Goal: Information Seeking & Learning: Learn about a topic

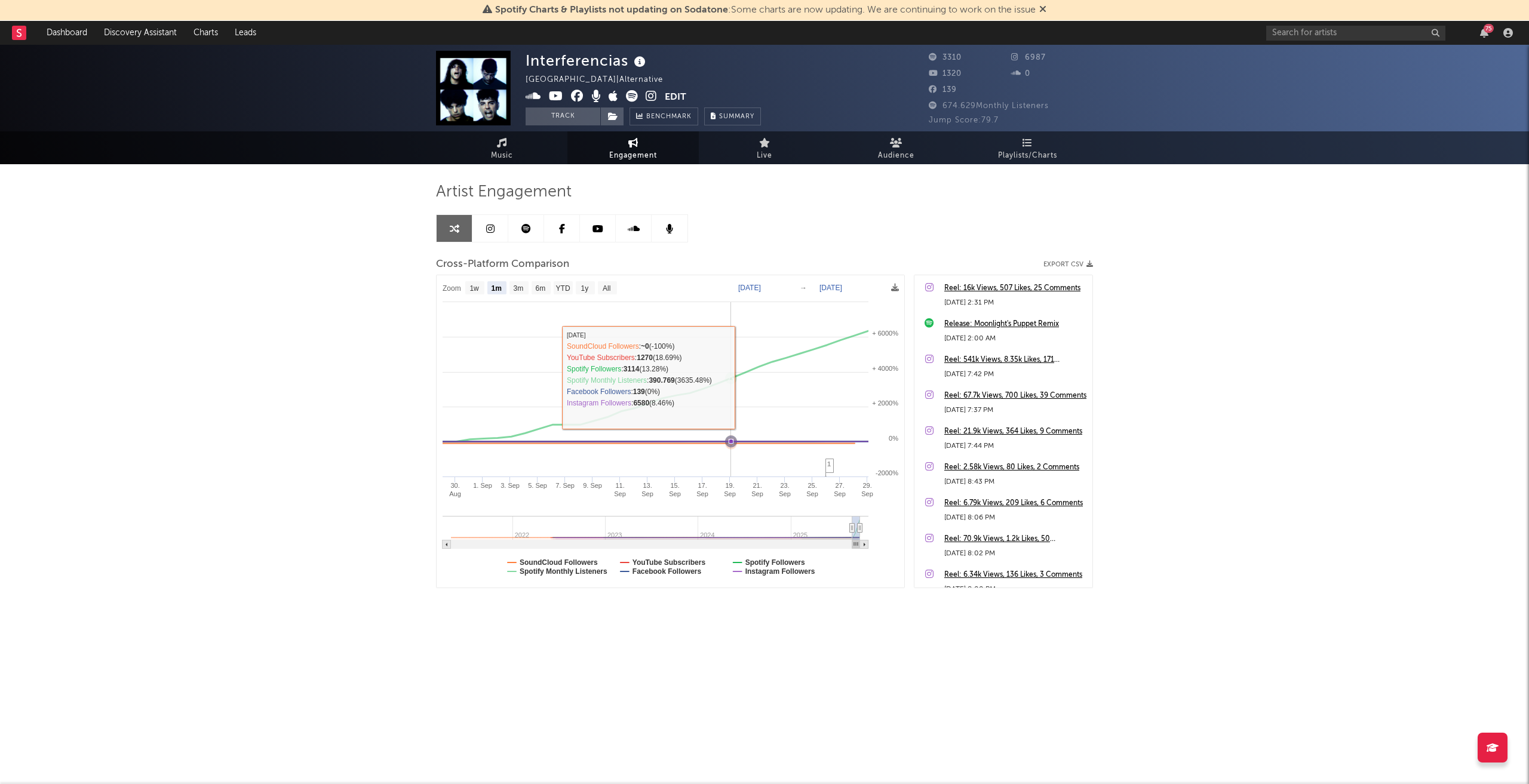
select select "1m"
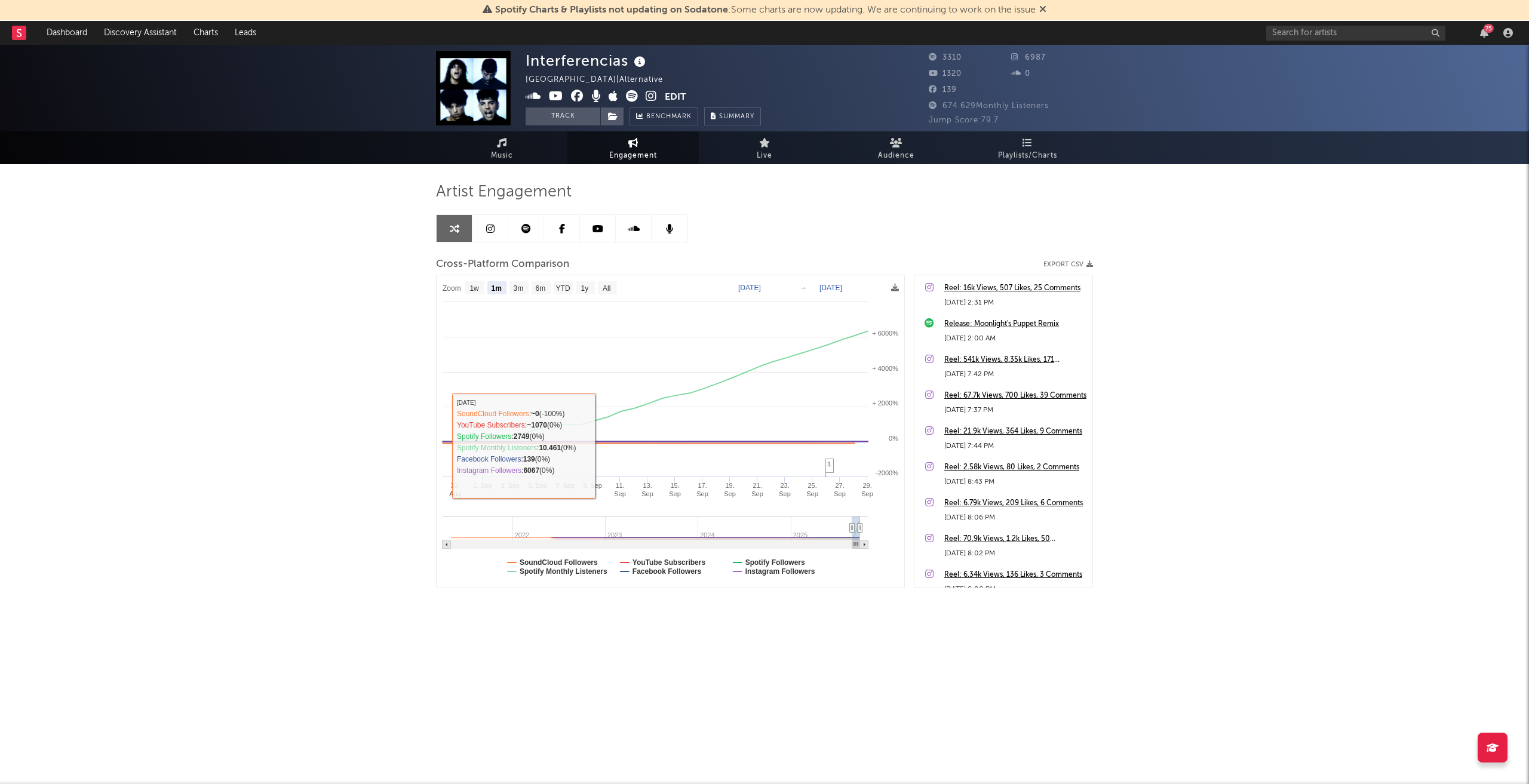
click at [337, 450] on div "Interferencias [GEOGRAPHIC_DATA] | Alternative Edit Track Benchmark Summary 331…" at bounding box center [764, 358] width 1529 height 627
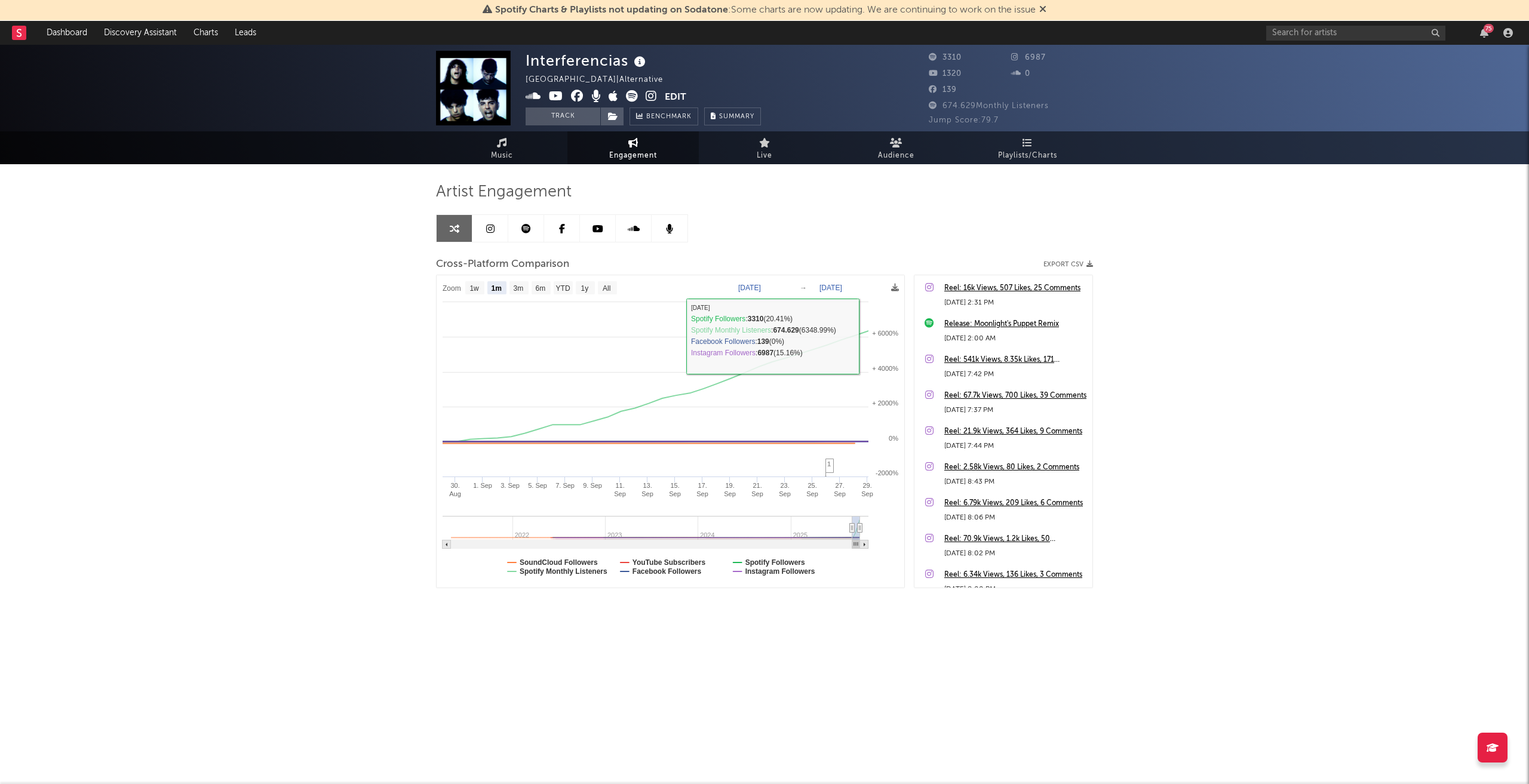
click at [1315, 322] on div "Interferencias [GEOGRAPHIC_DATA] | Alternative Edit Track Benchmark Summary 331…" at bounding box center [764, 358] width 1529 height 627
click at [489, 225] on icon at bounding box center [490, 229] width 8 height 10
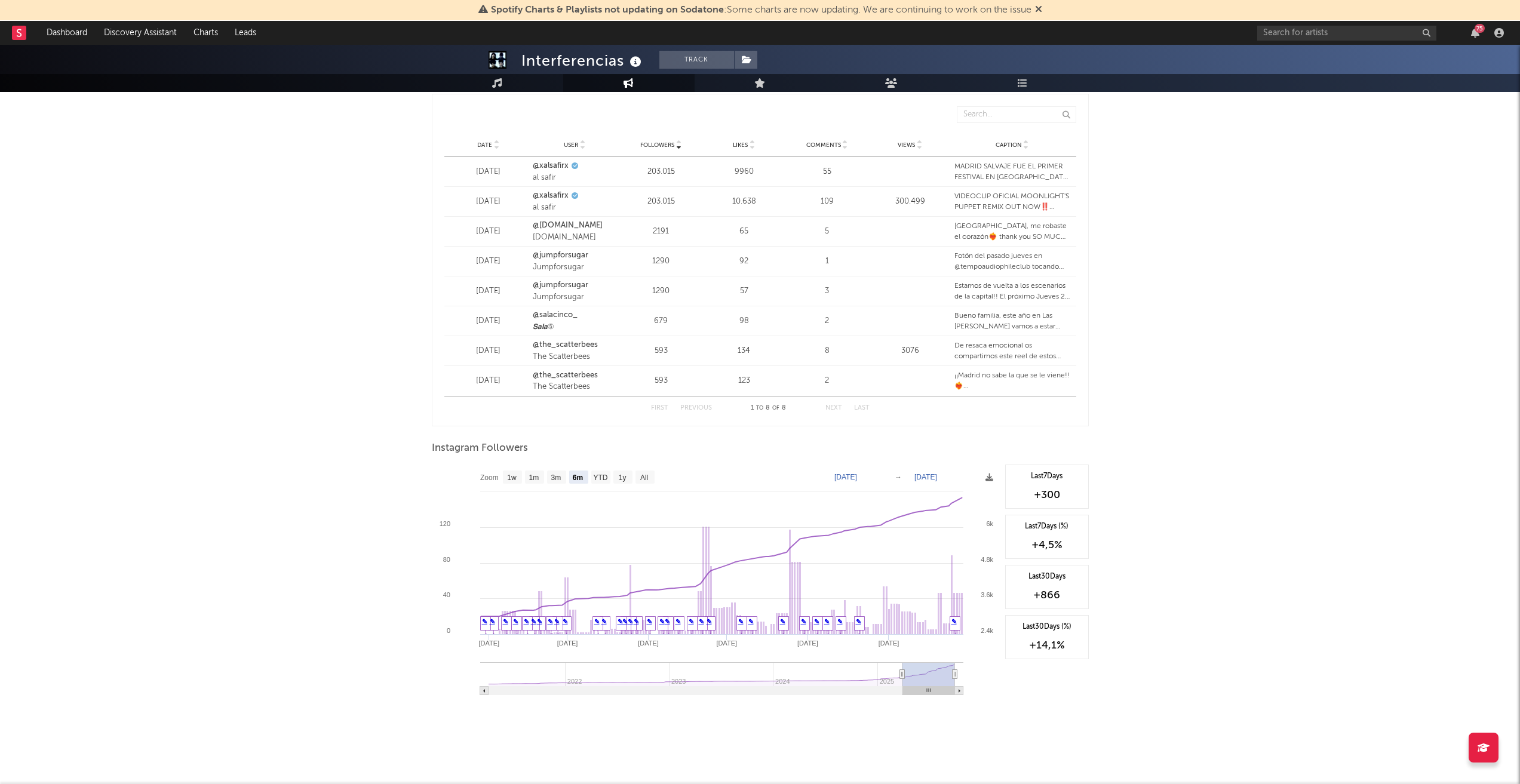
scroll to position [1445, 0]
click at [600, 474] on text "YTD" at bounding box center [601, 474] width 14 height 8
select select "YTD"
type input "[DATE]"
click at [621, 474] on text "1y" at bounding box center [622, 474] width 8 height 8
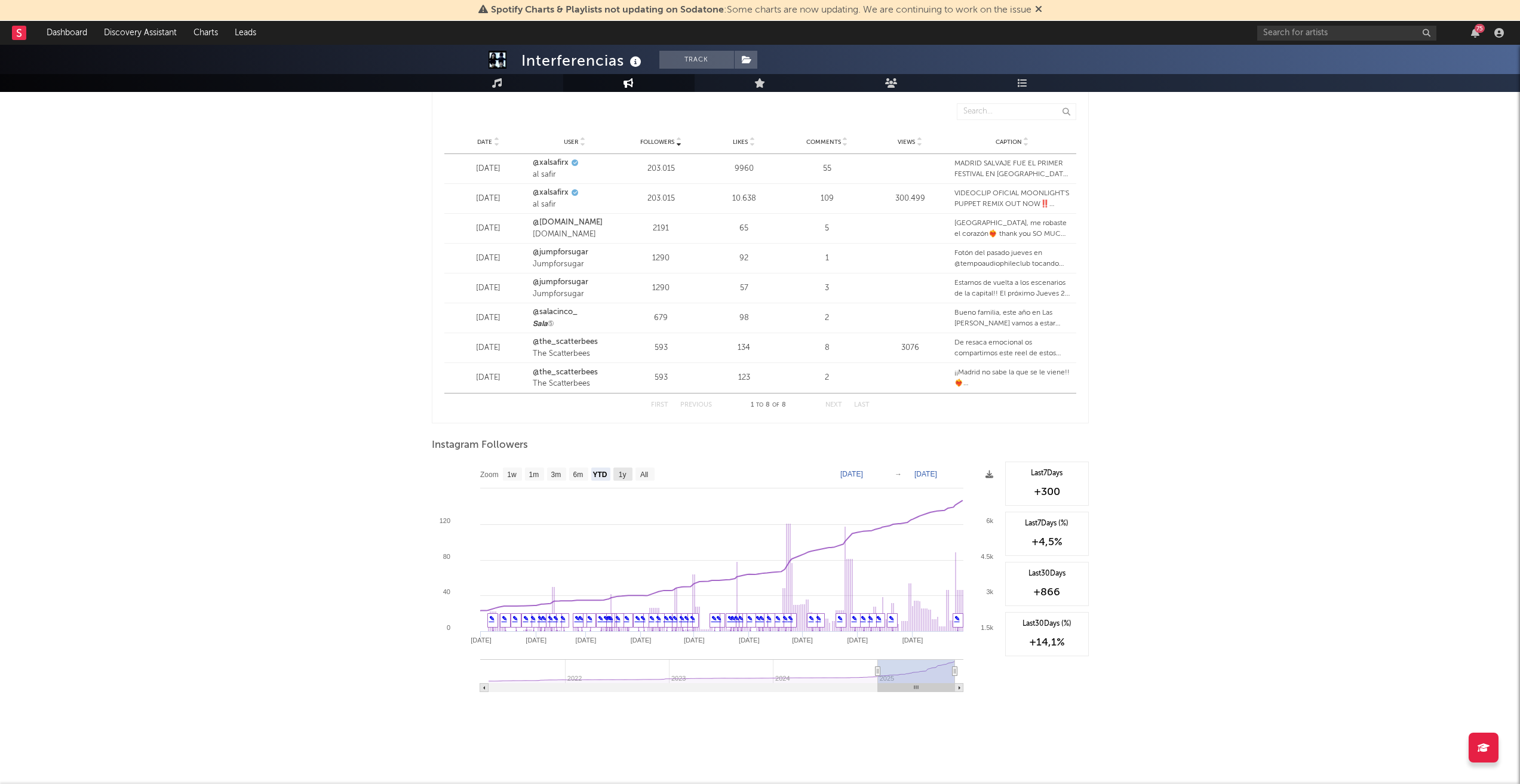
select select "1y"
type input "[DATE]"
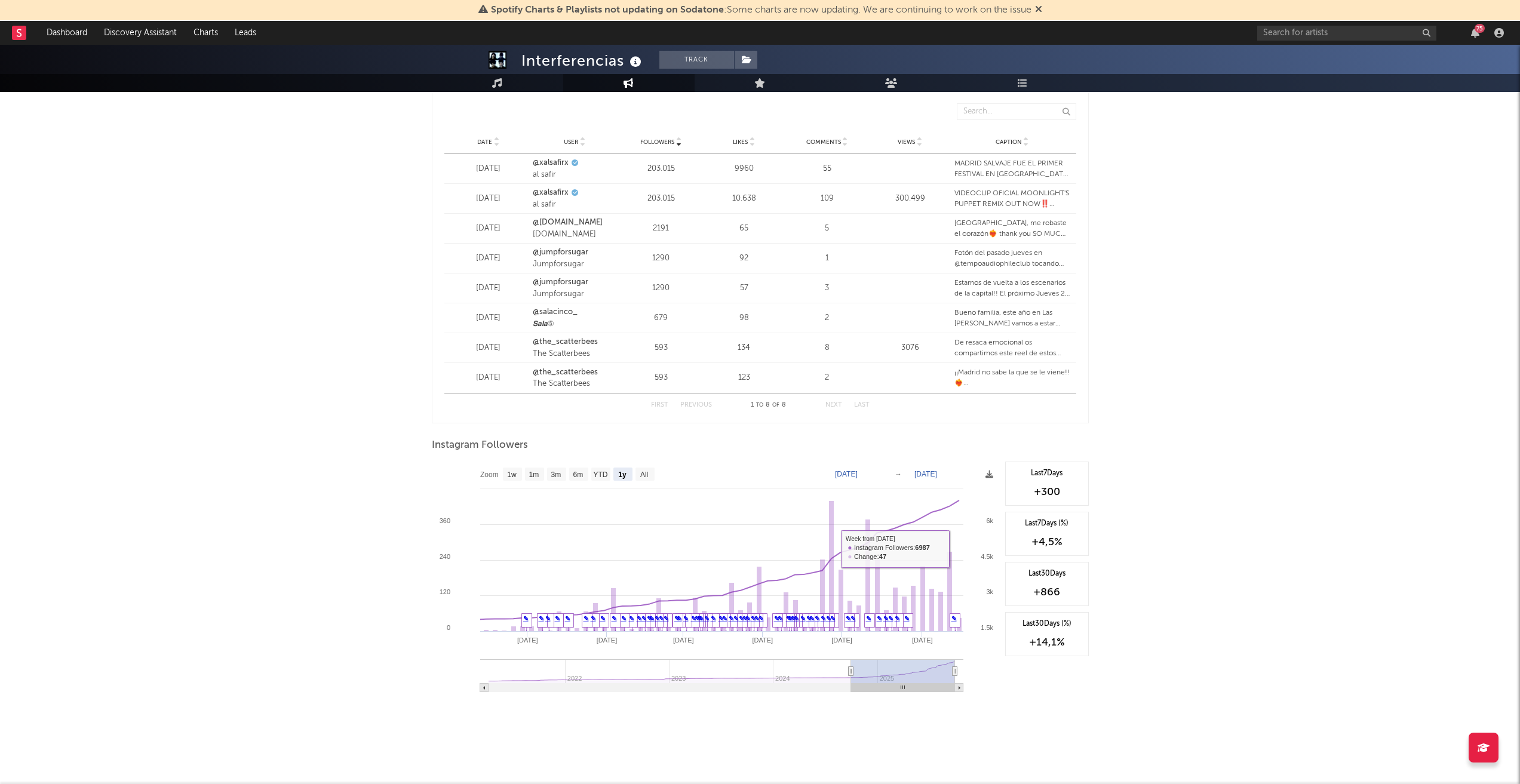
click at [484, 626] on rect at bounding box center [716, 581] width 568 height 239
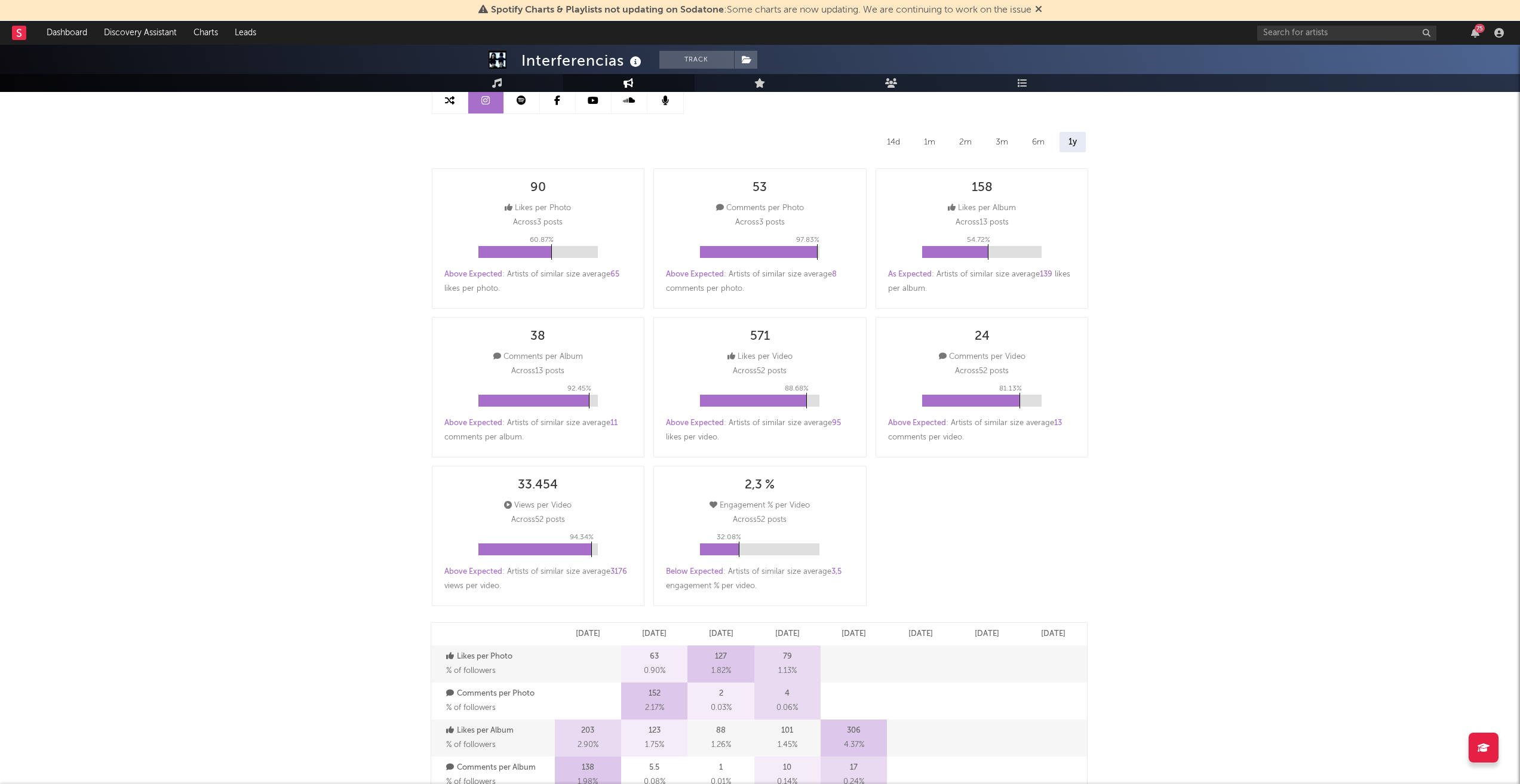
scroll to position [0, 0]
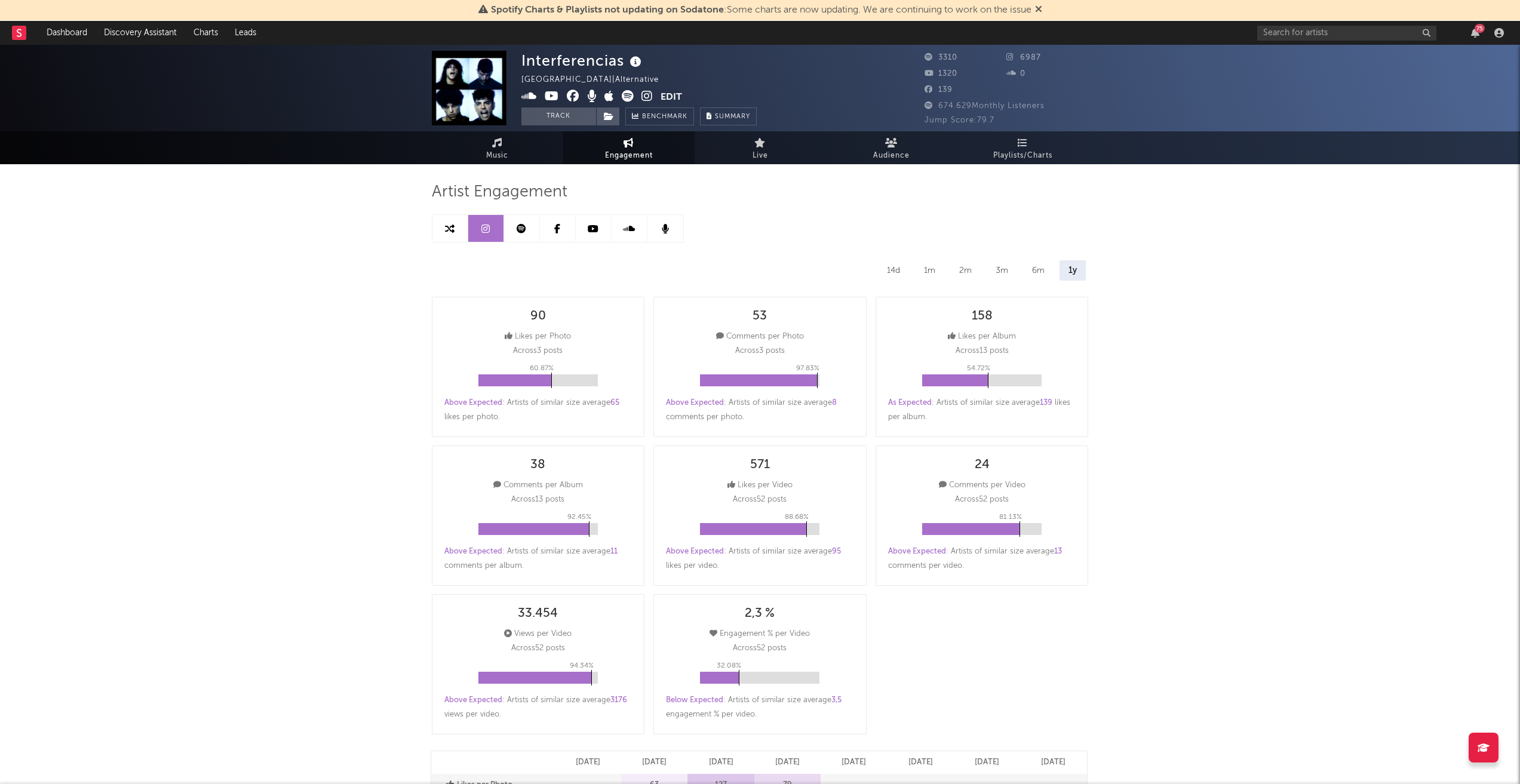
click at [603, 227] on link at bounding box center [594, 228] width 36 height 27
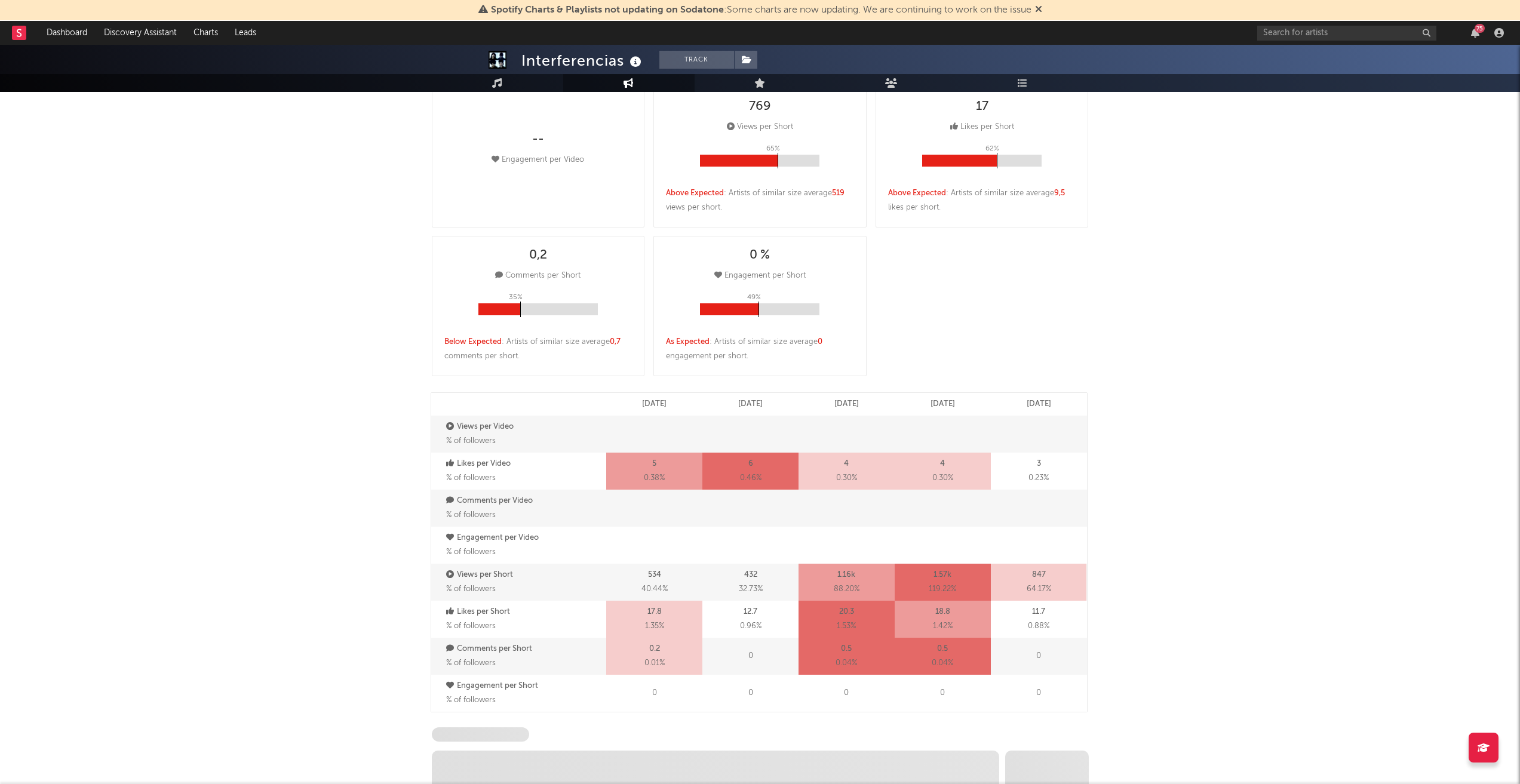
select select "6m"
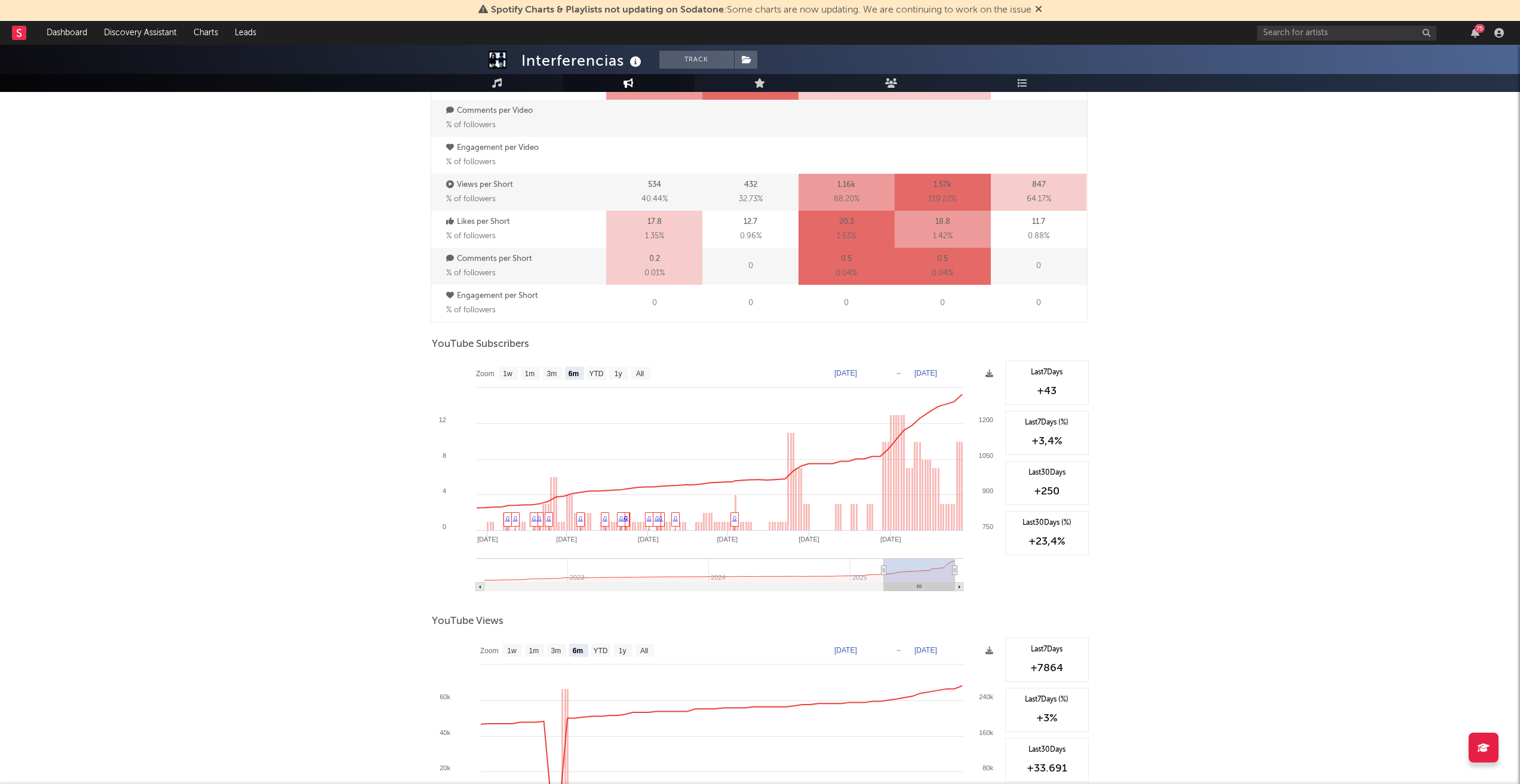
scroll to position [776, 0]
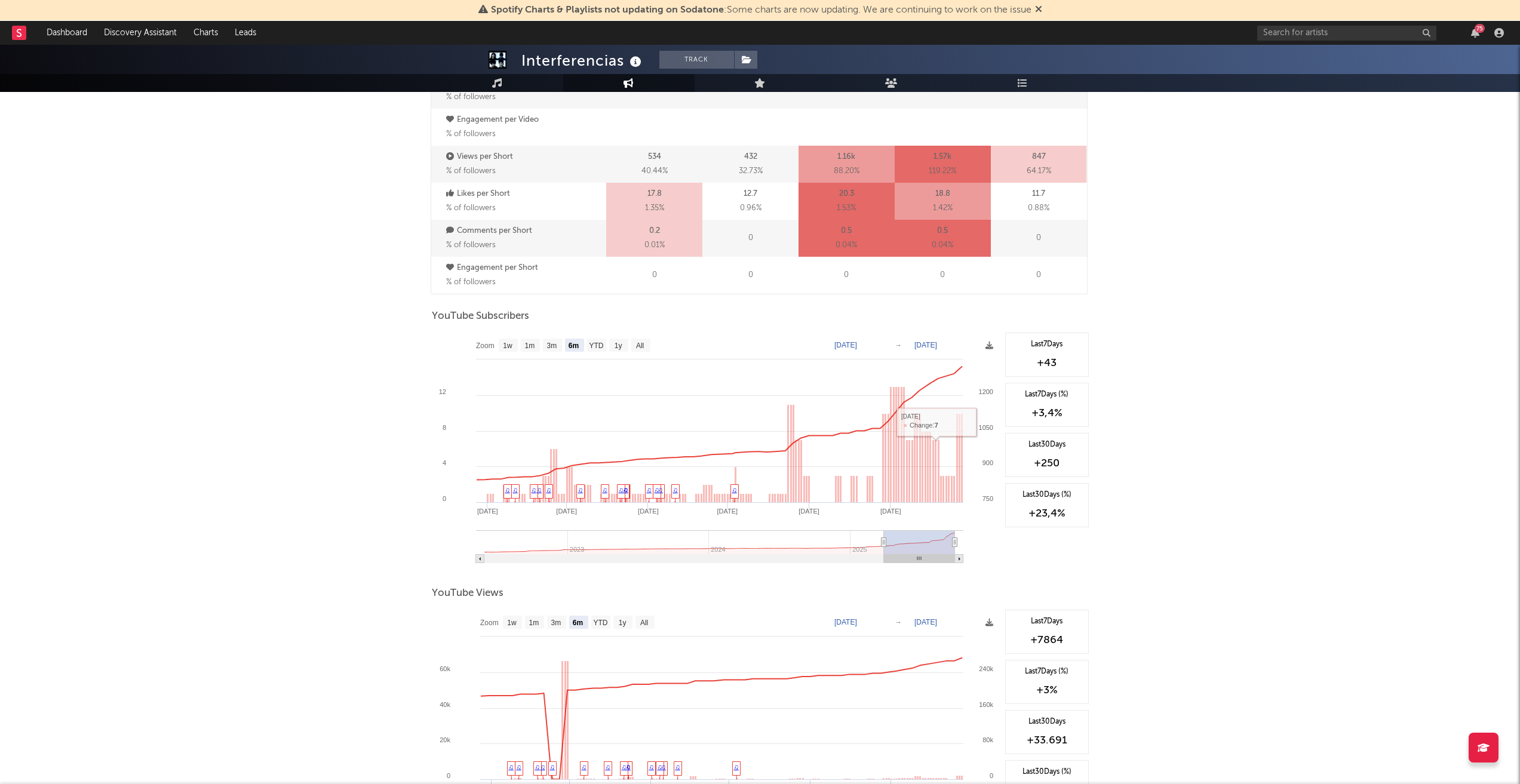
click at [1334, 367] on div "Interferencias Track [GEOGRAPHIC_DATA] | Alternative Edit Track Benchmark Summa…" at bounding box center [760, 100] width 1520 height 1663
click at [1246, 392] on div "Interferencias Track [GEOGRAPHIC_DATA] | Alternative Edit Track Benchmark Summa…" at bounding box center [760, 100] width 1520 height 1663
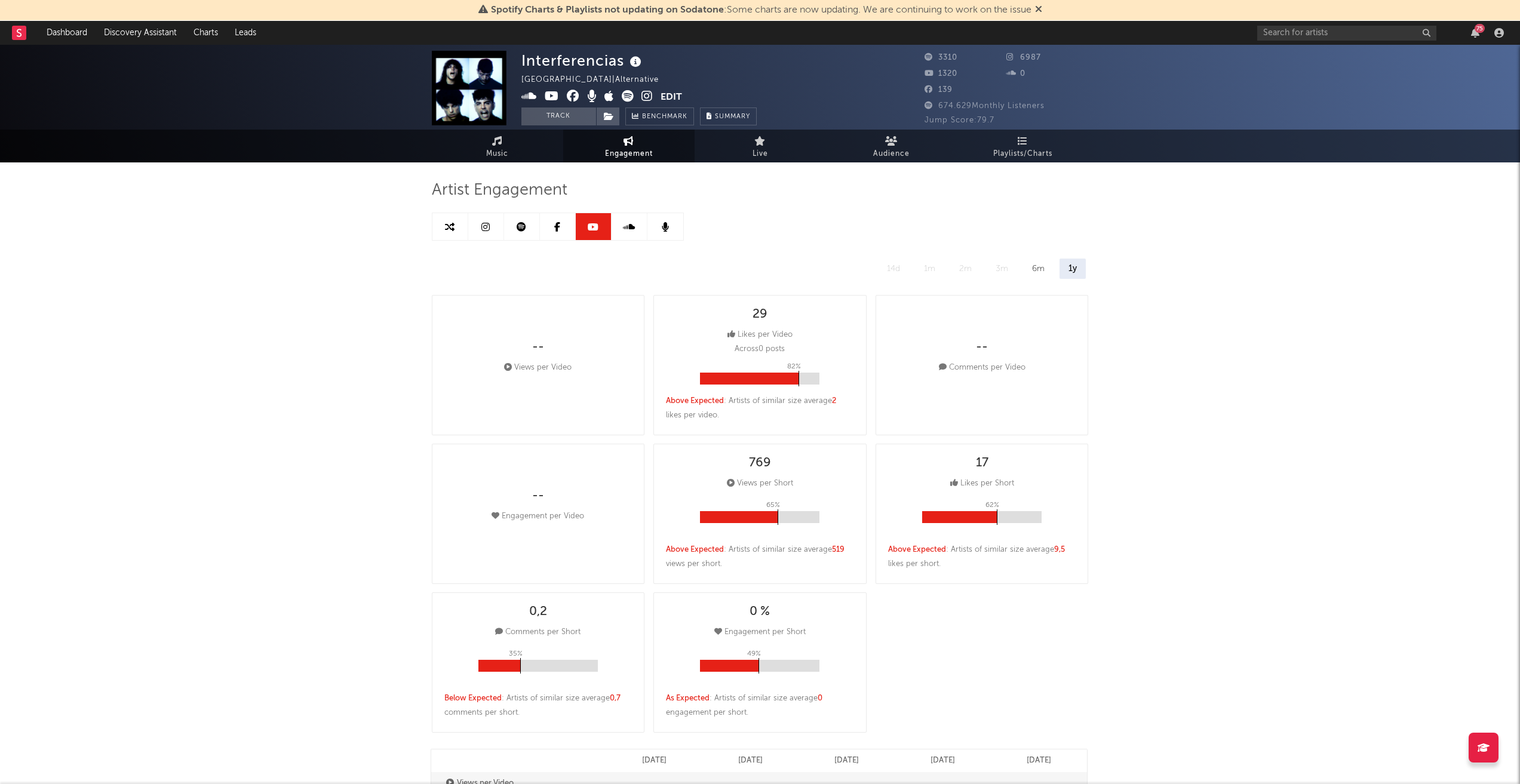
scroll to position [0, 0]
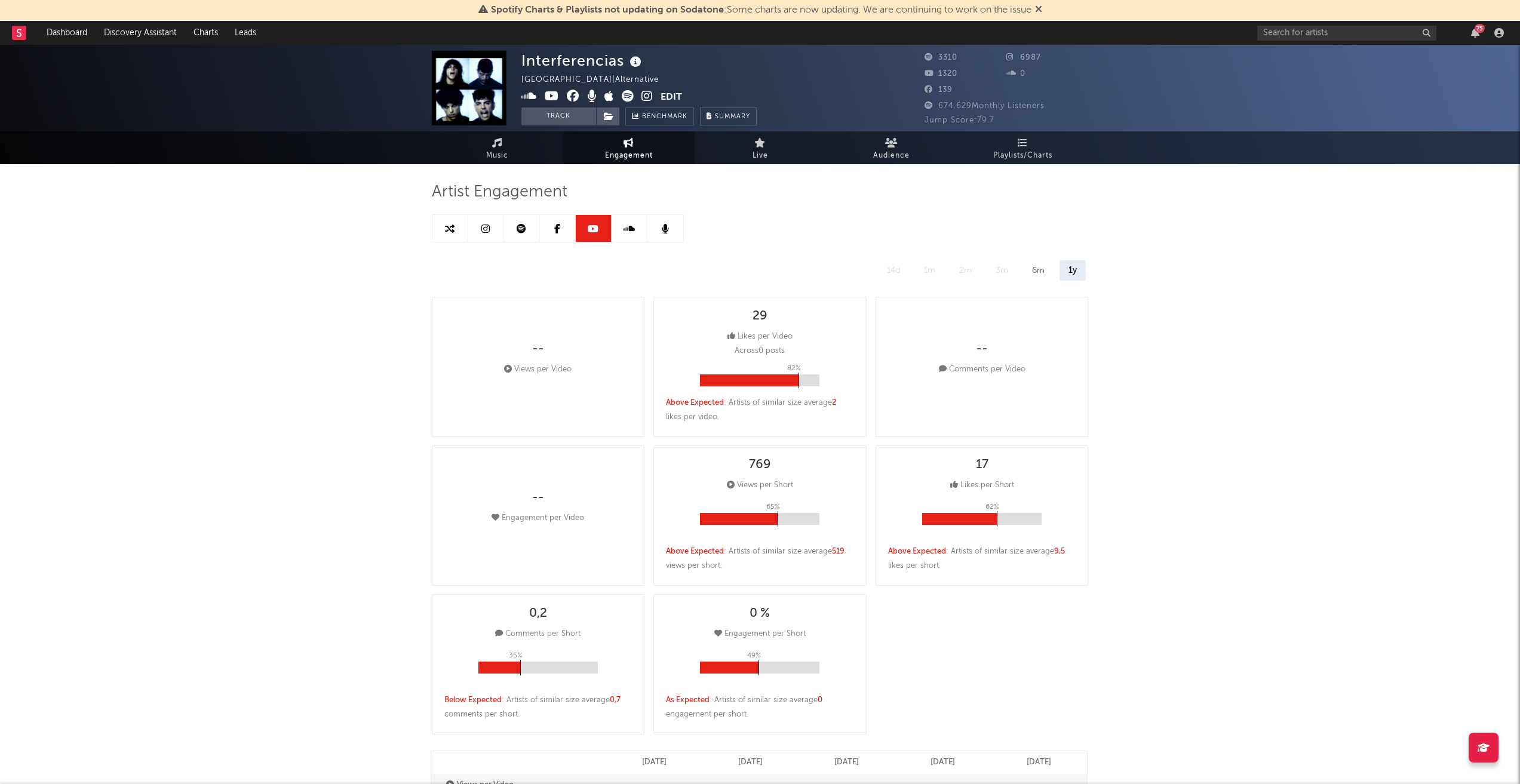
click at [522, 232] on icon at bounding box center [522, 229] width 10 height 10
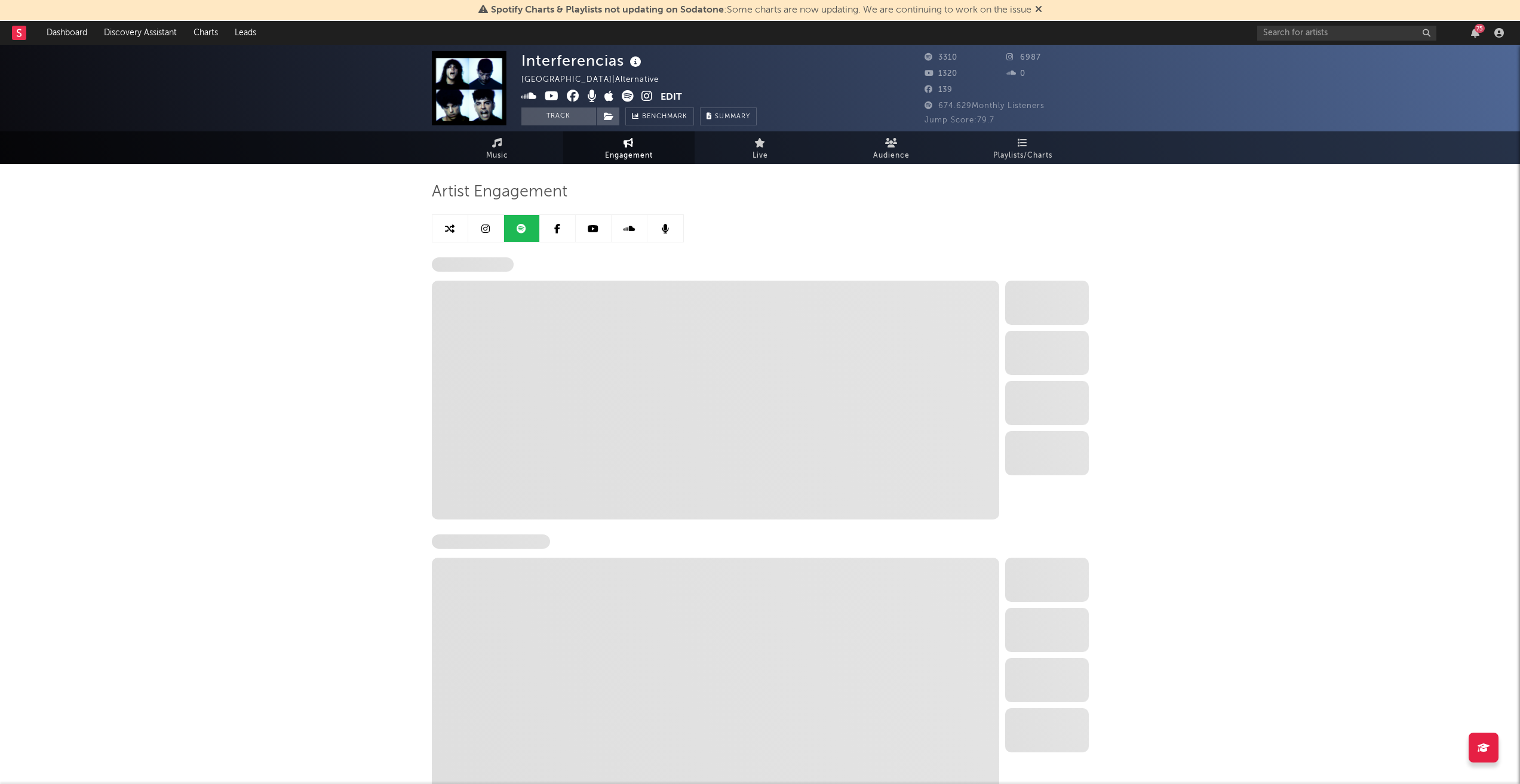
select select "6m"
select select "1w"
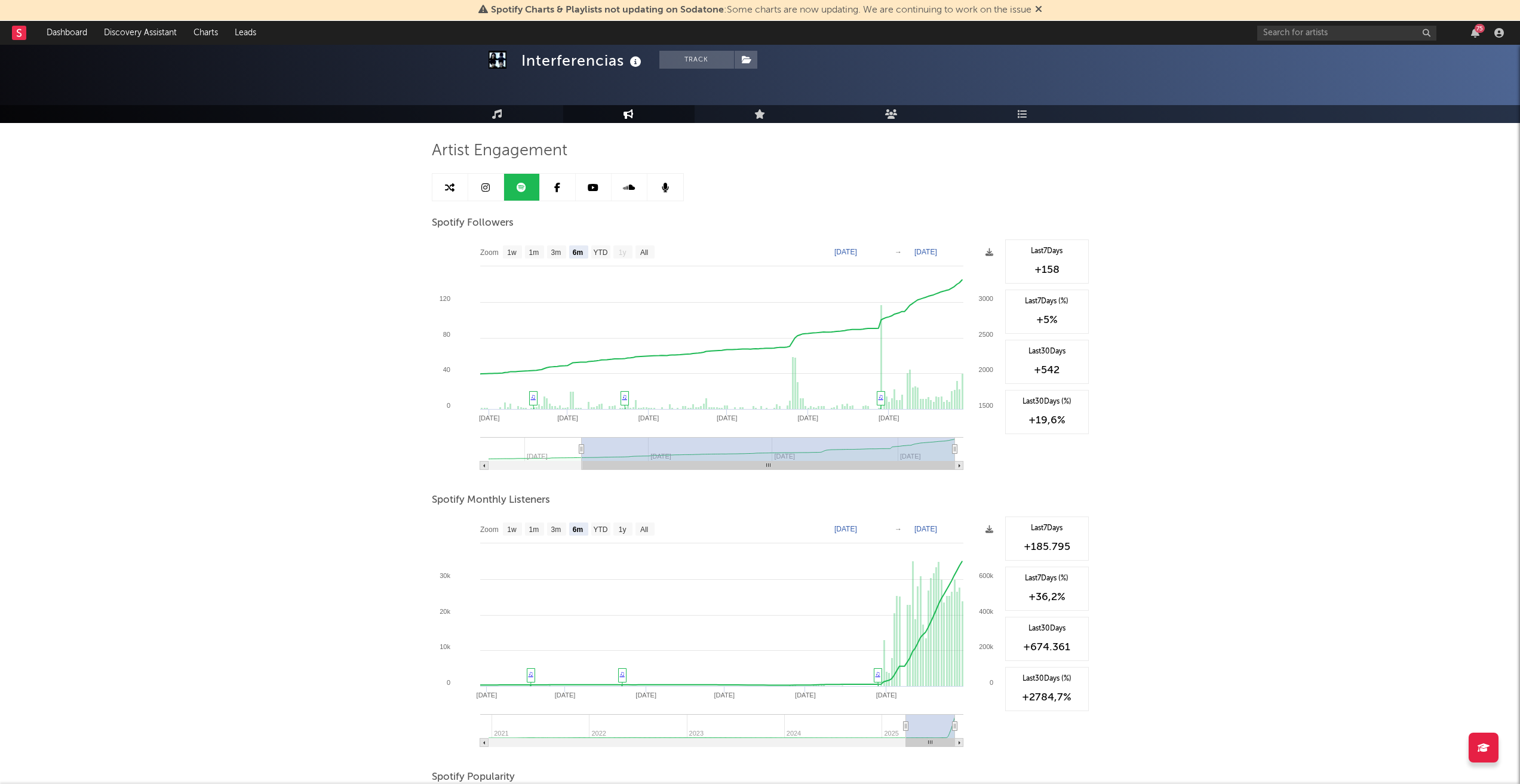
scroll to position [15, 0]
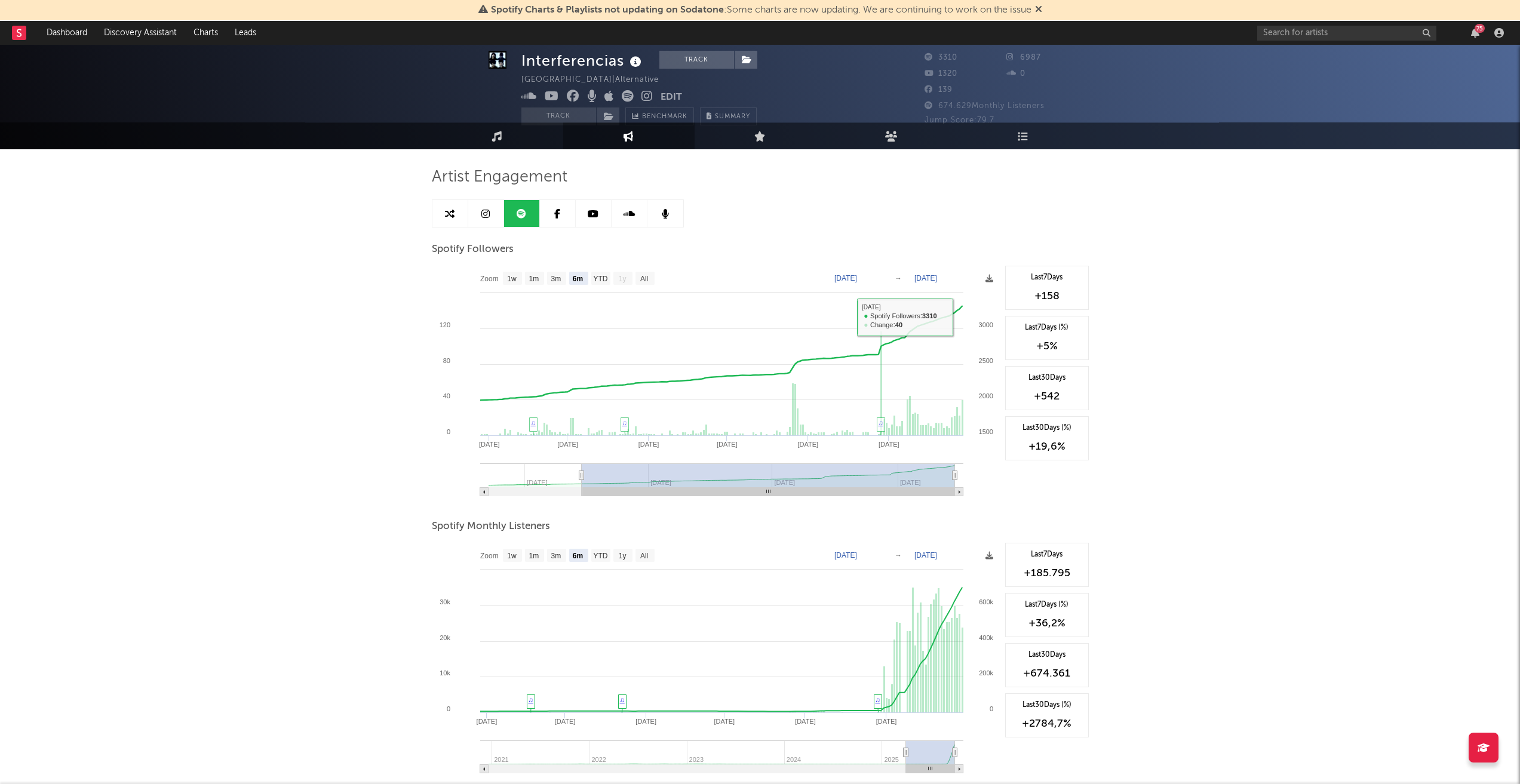
click at [1174, 321] on div "Interferencias Track [GEOGRAPHIC_DATA] | Alternative Edit Track Benchmark Summa…" at bounding box center [760, 586] width 1520 height 1112
click at [1207, 313] on div "Interferencias Track [GEOGRAPHIC_DATA] | Alternative Edit Track Benchmark Summa…" at bounding box center [760, 586] width 1520 height 1112
click at [1206, 313] on div "Interferencias Track [GEOGRAPHIC_DATA] | Alternative Edit Track Benchmark Summa…" at bounding box center [760, 586] width 1520 height 1112
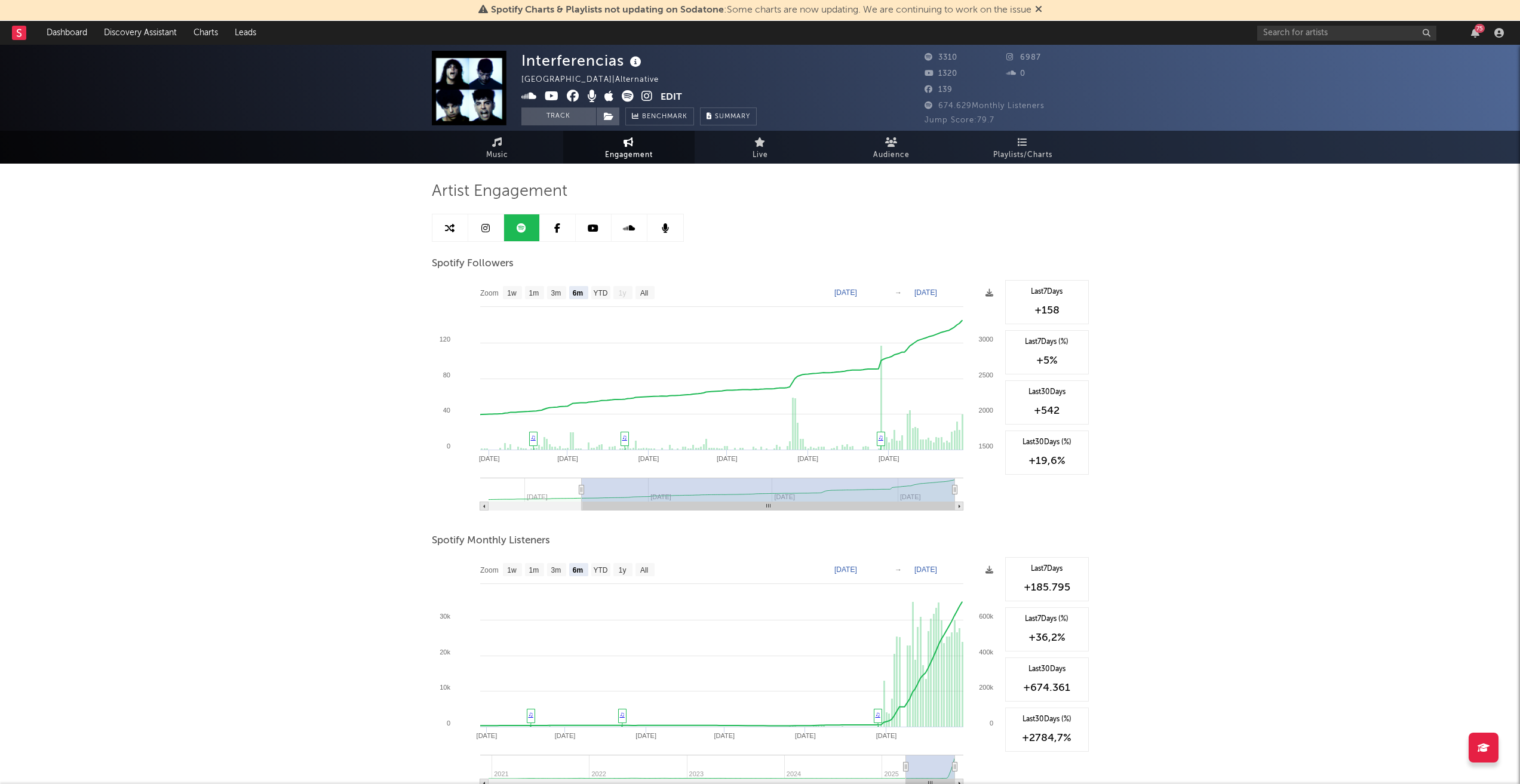
scroll to position [0, 0]
